Goal: Navigation & Orientation: Find specific page/section

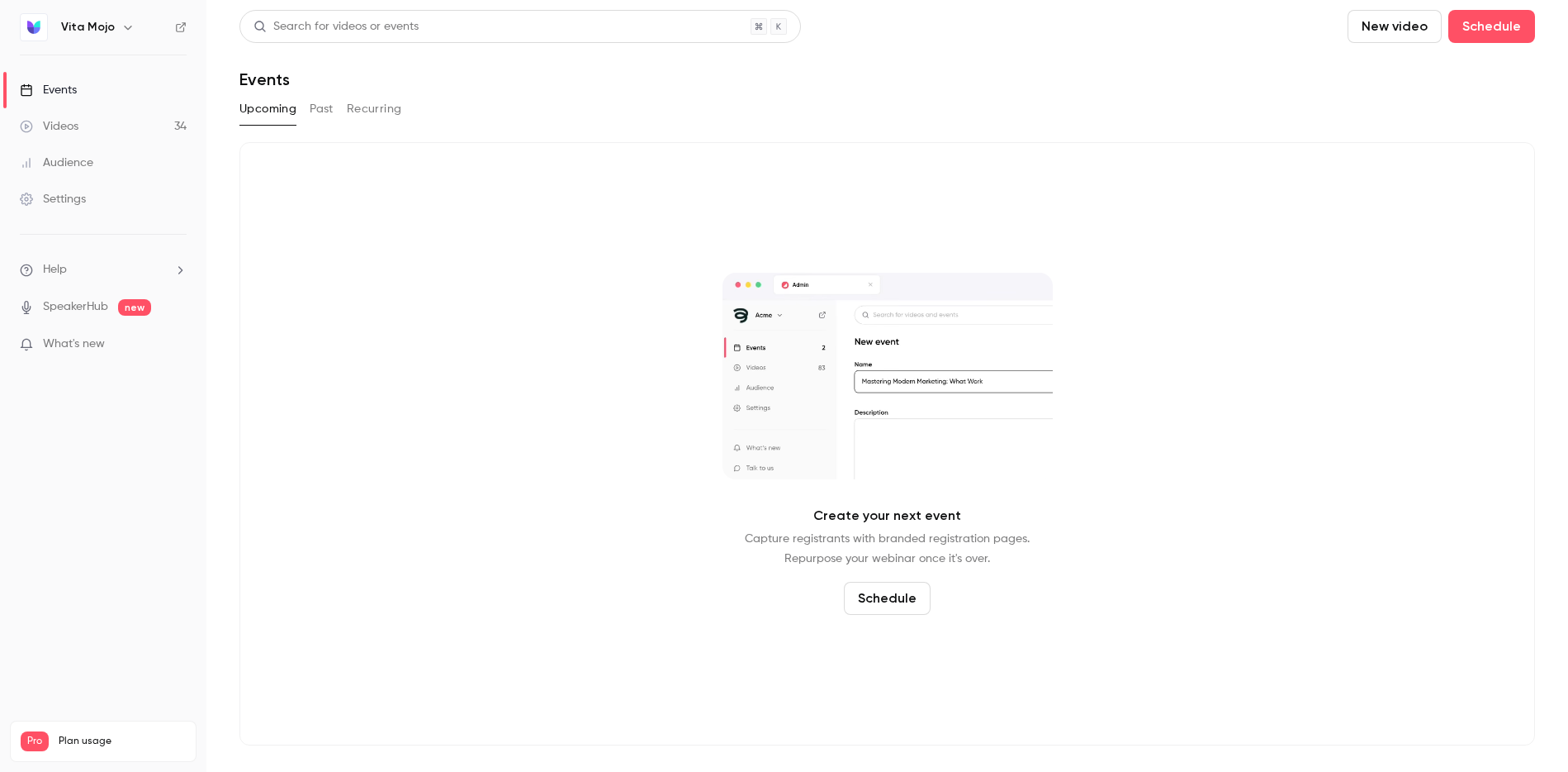
click at [67, 189] on link "Settings" at bounding box center [103, 198] width 206 height 37
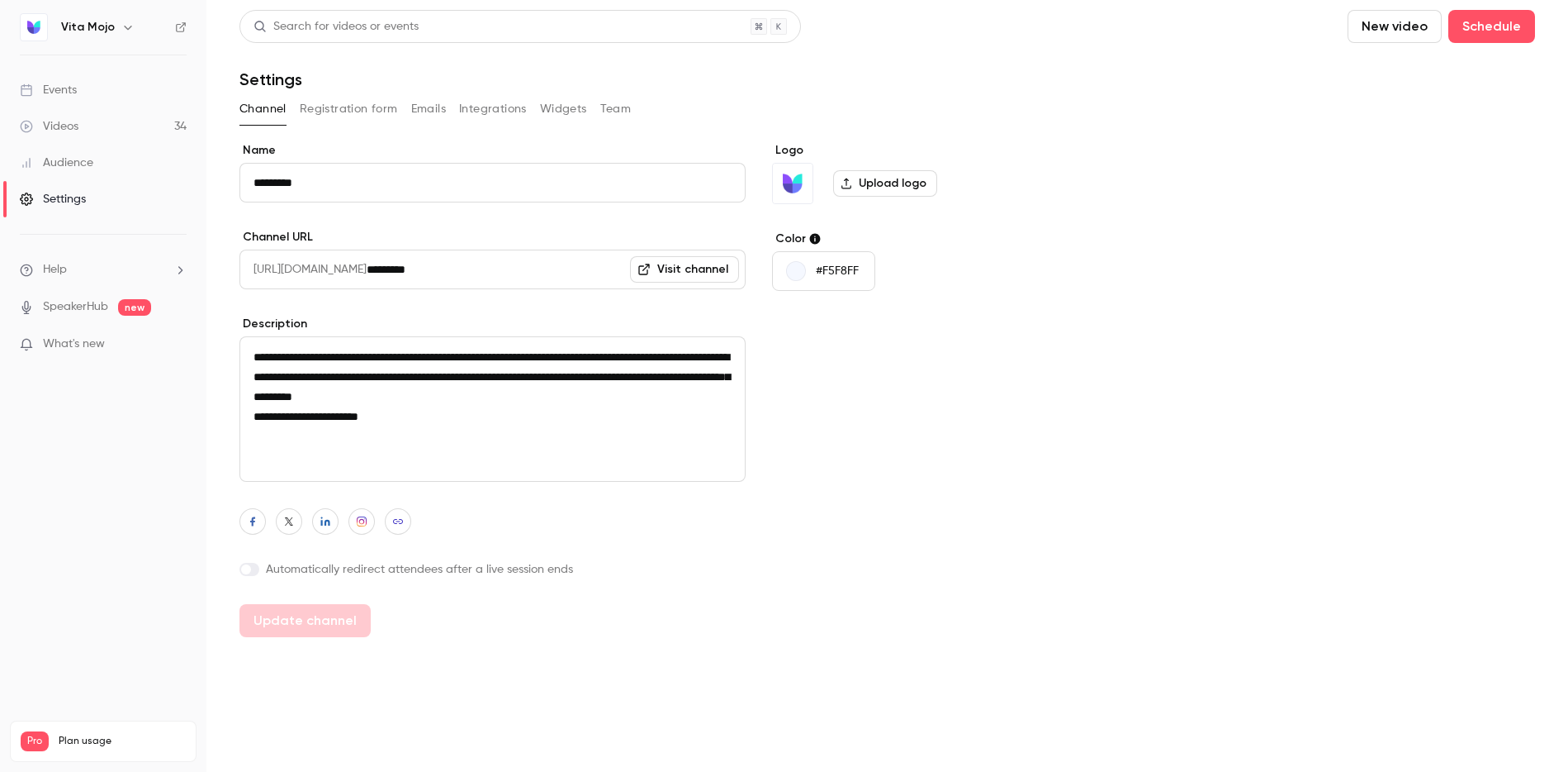
click at [469, 107] on button "Integrations" at bounding box center [492, 109] width 68 height 27
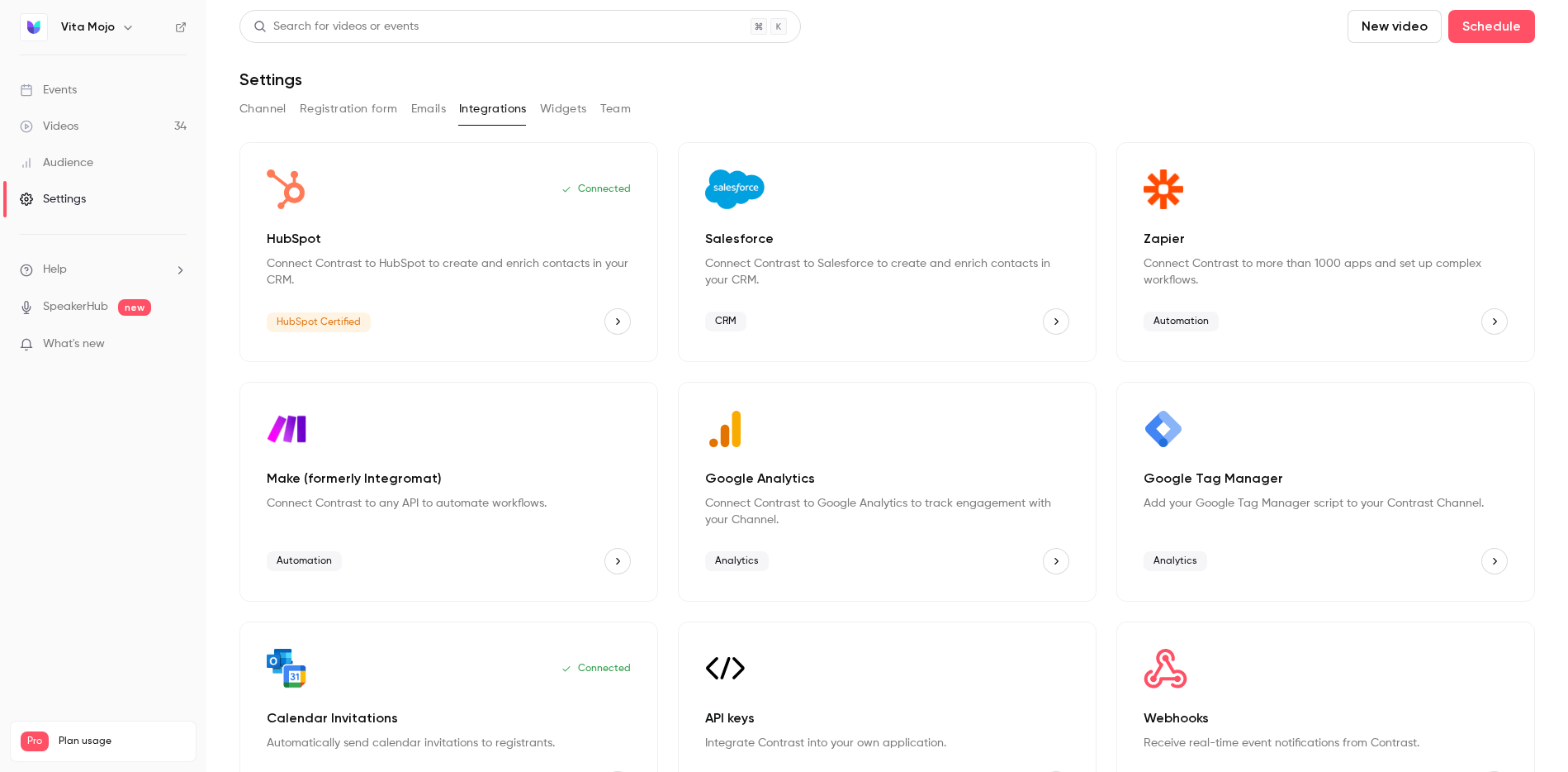
scroll to position [63, 0]
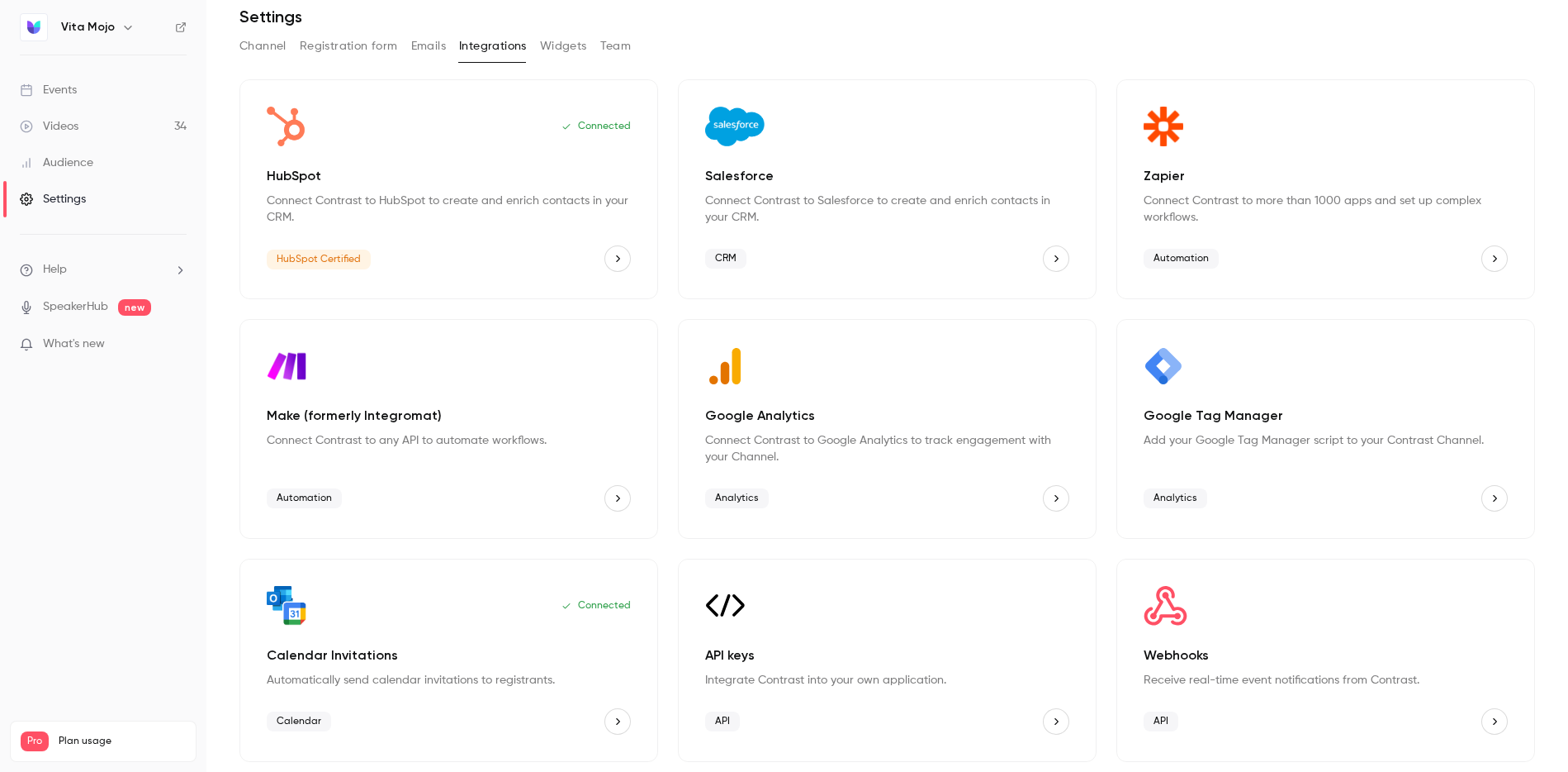
click at [502, 51] on button "Integrations" at bounding box center [492, 45] width 68 height 27
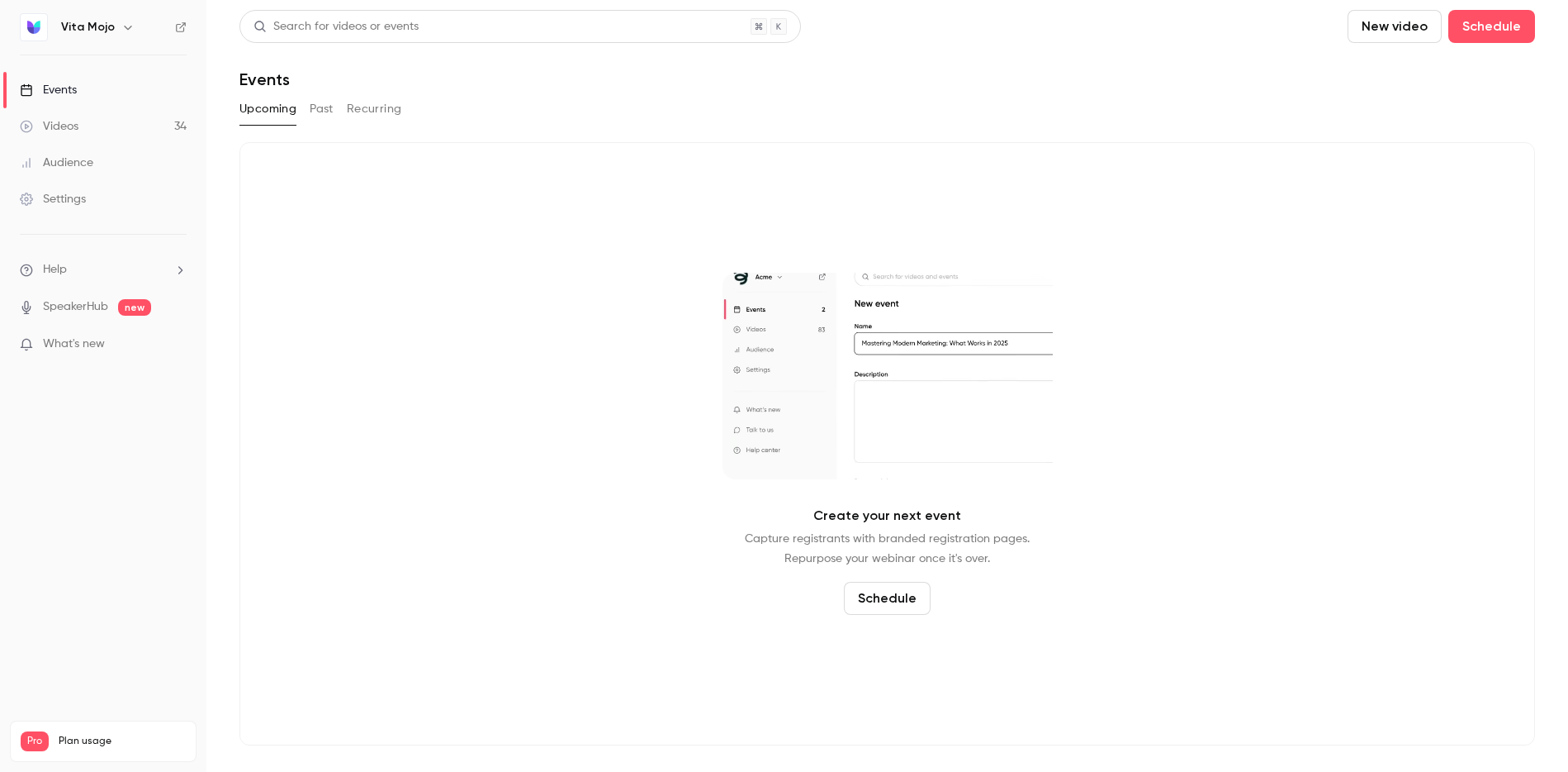
click at [64, 124] on div "Videos" at bounding box center [48, 126] width 58 height 17
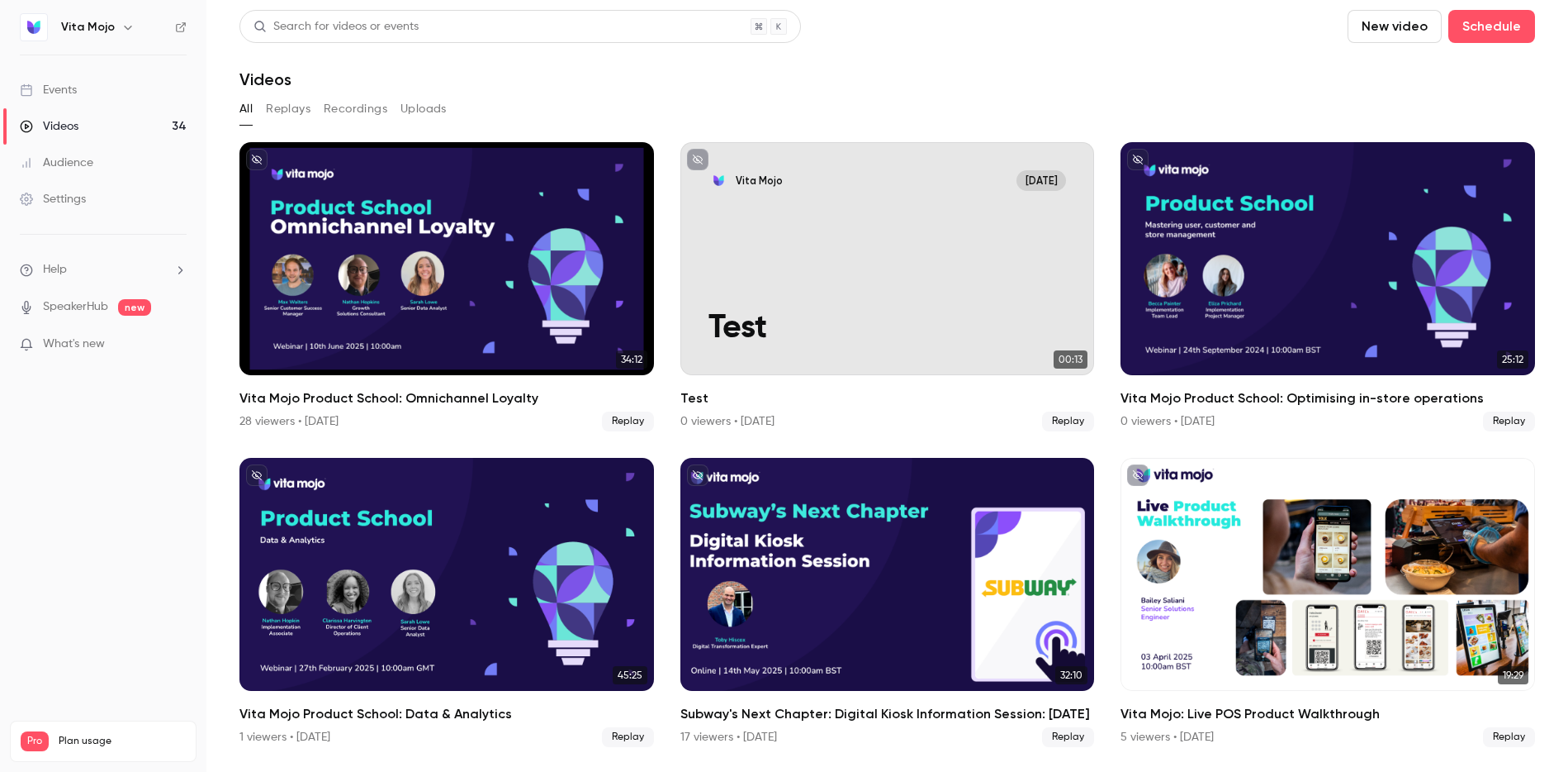
click at [298, 114] on button "Replays" at bounding box center [288, 109] width 44 height 27
click at [409, 109] on button "Uploads" at bounding box center [423, 109] width 46 height 27
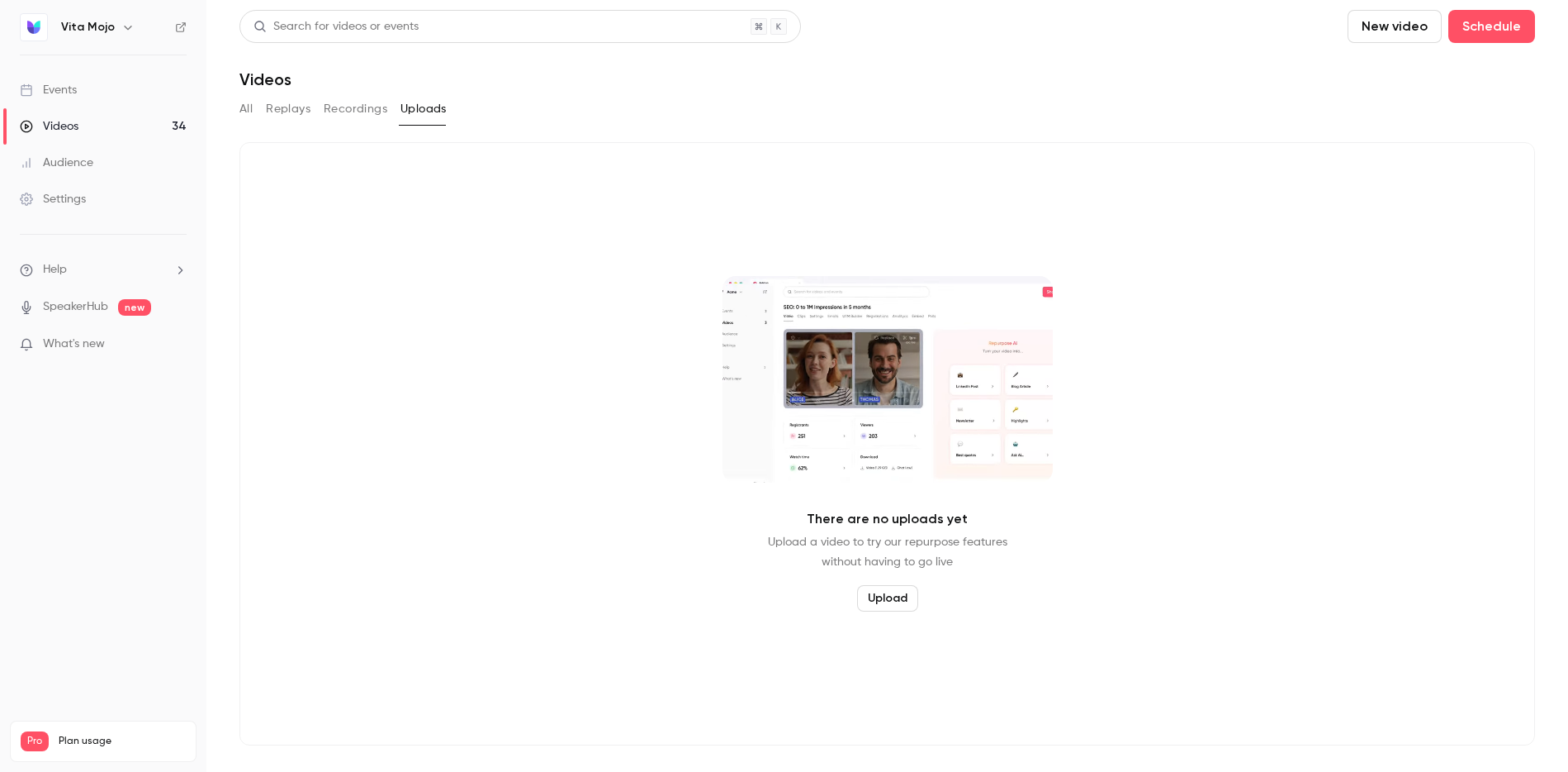
click at [50, 97] on div "Events" at bounding box center [48, 90] width 57 height 17
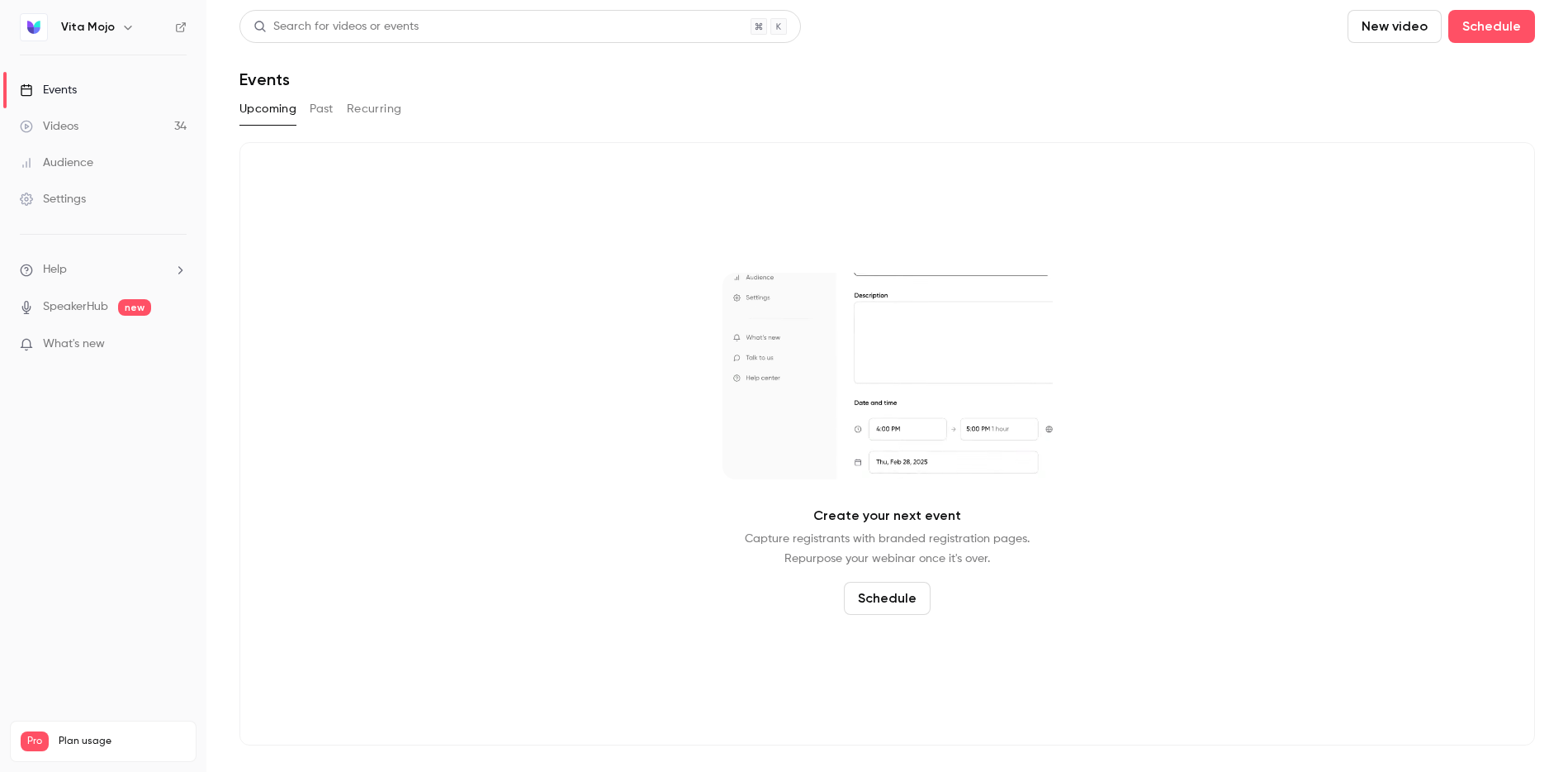
click at [69, 309] on link "SpeakerHub" at bounding box center [76, 307] width 65 height 18
